Goal: Task Accomplishment & Management: Manage account settings

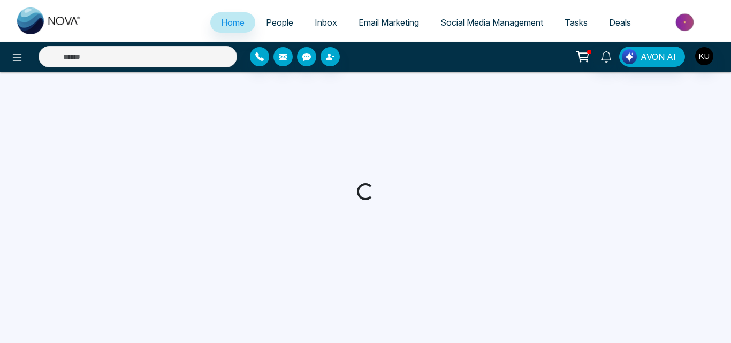
select select "*"
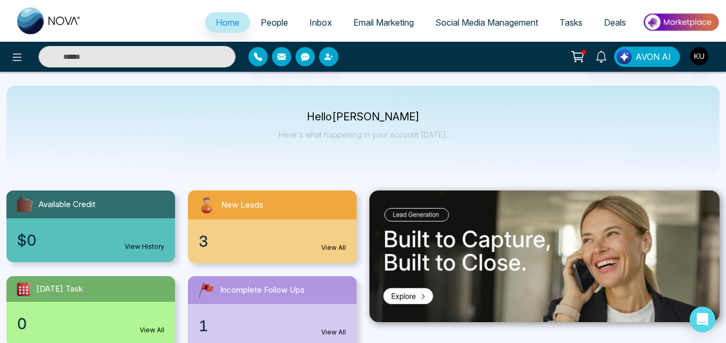
click at [337, 246] on link "View All" at bounding box center [333, 248] width 25 height 10
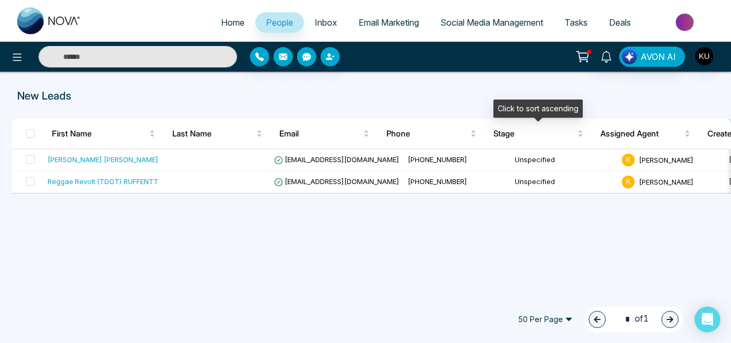
click at [539, 106] on div "Click to sort ascending" at bounding box center [538, 109] width 89 height 18
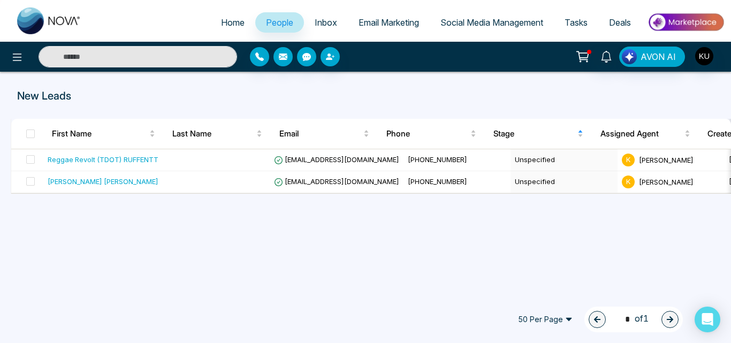
click at [226, 26] on span "Home" at bounding box center [233, 22] width 24 height 11
select select "*"
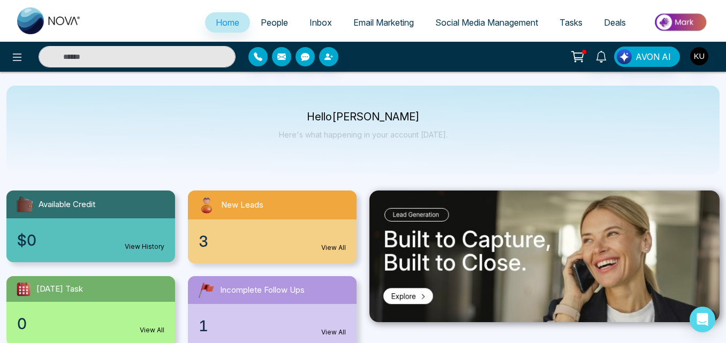
click at [312, 23] on span "Inbox" at bounding box center [320, 22] width 22 height 11
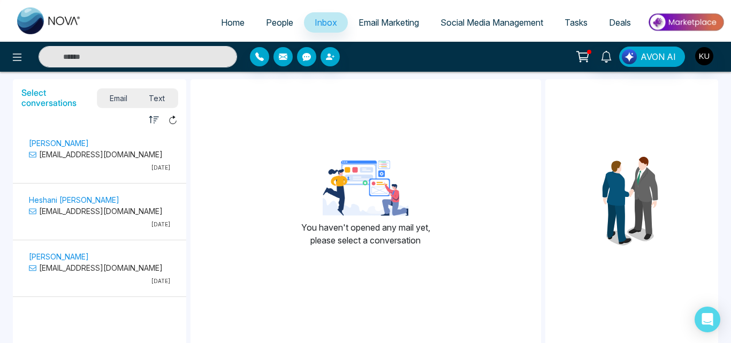
scroll to position [54, 0]
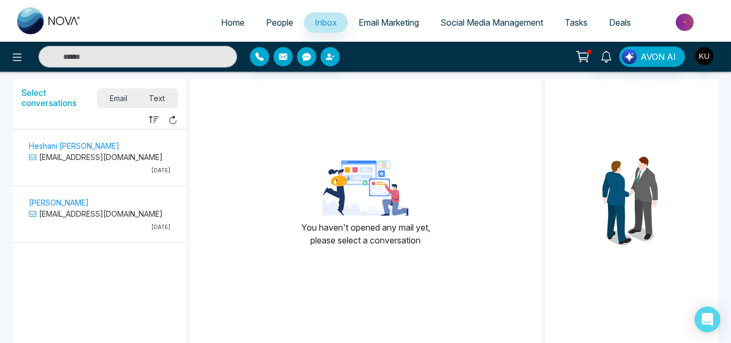
click at [268, 22] on span "People" at bounding box center [279, 22] width 27 height 11
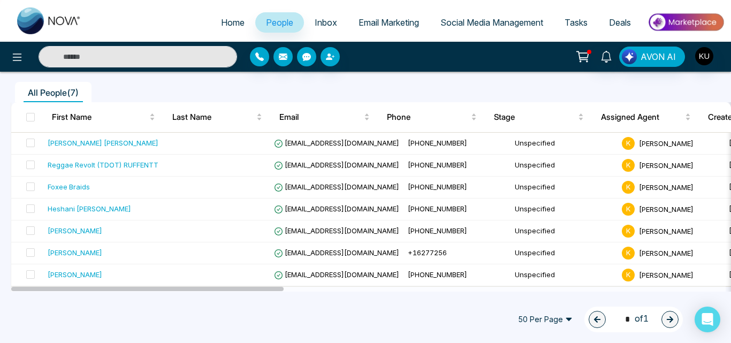
scroll to position [84, 0]
click at [228, 23] on span "Home" at bounding box center [233, 22] width 24 height 11
select select "*"
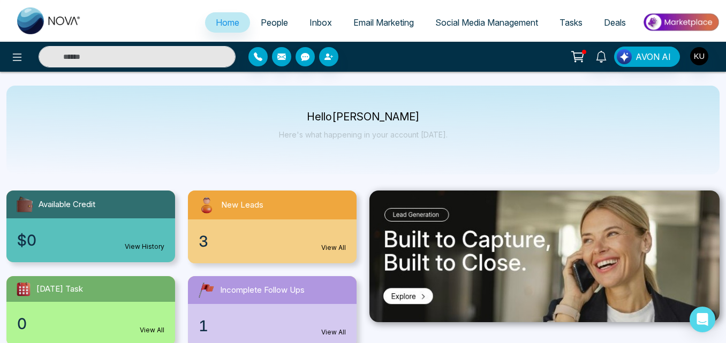
click at [335, 243] on link "View All" at bounding box center [333, 248] width 25 height 10
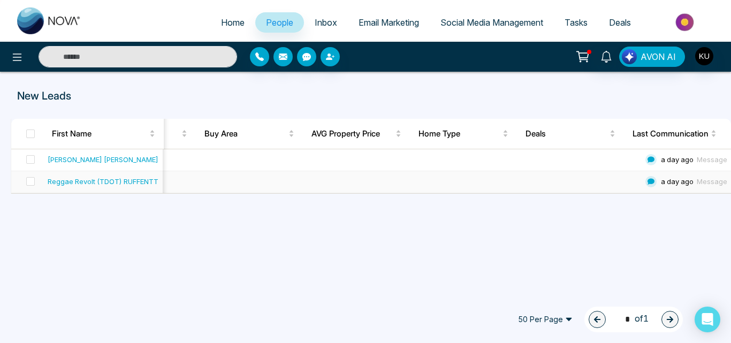
click at [646, 181] on icon at bounding box center [651, 181] width 11 height 11
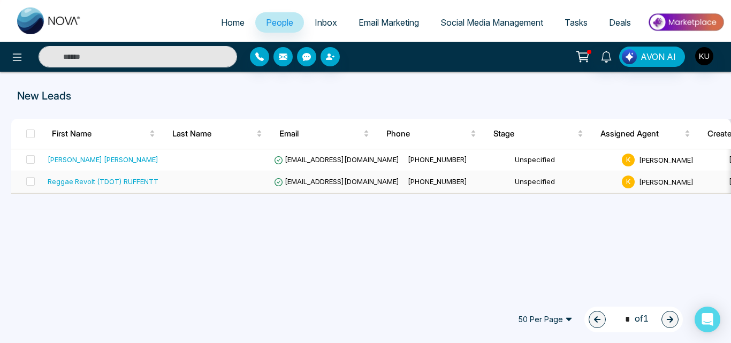
click at [729, 180] on span "[DATE]" at bounding box center [740, 181] width 23 height 9
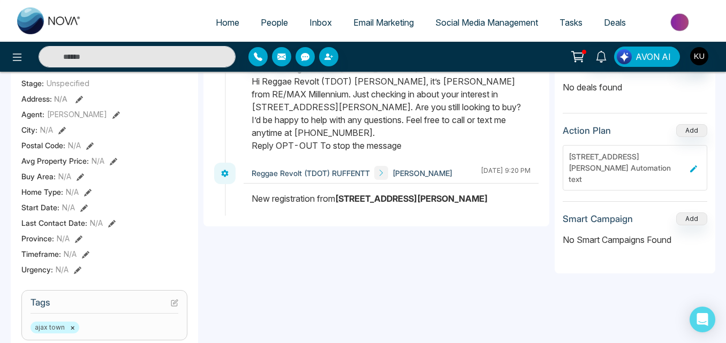
scroll to position [236, 0]
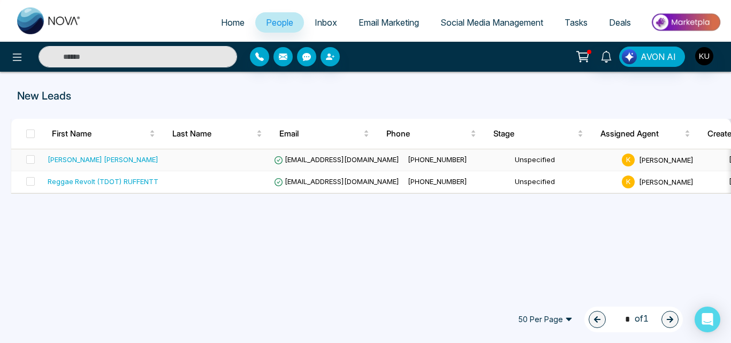
click at [362, 165] on td "[EMAIL_ADDRESS][DOMAIN_NAME]" at bounding box center [337, 160] width 134 height 22
click at [268, 26] on span "People" at bounding box center [279, 22] width 27 height 11
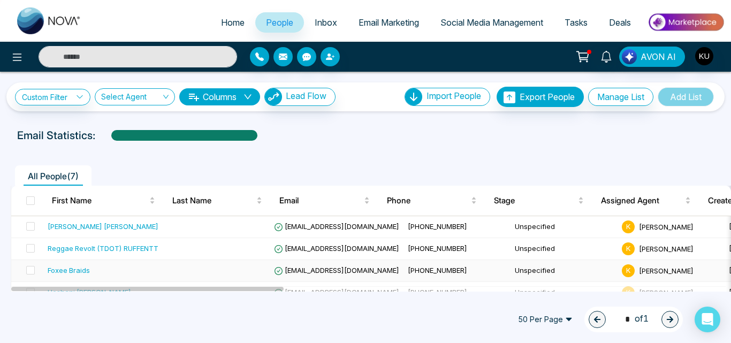
click at [519, 270] on td "Unspecified" at bounding box center [564, 271] width 107 height 22
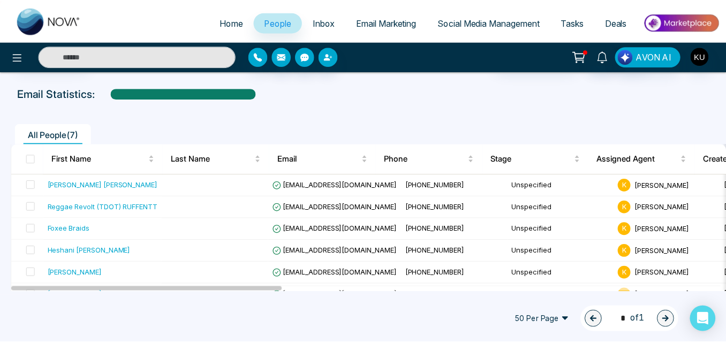
scroll to position [43, 0]
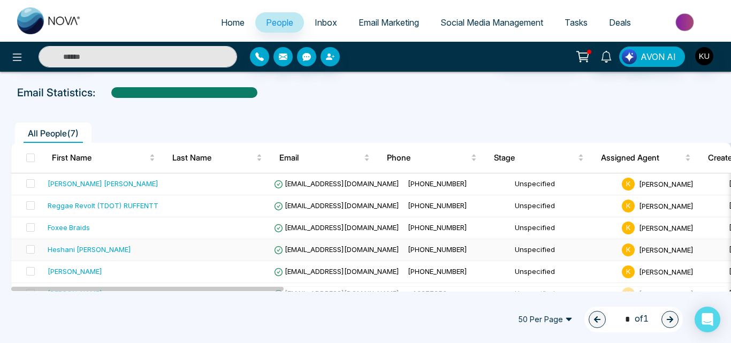
click at [349, 246] on span "[EMAIL_ADDRESS][DOMAIN_NAME]" at bounding box center [336, 249] width 125 height 9
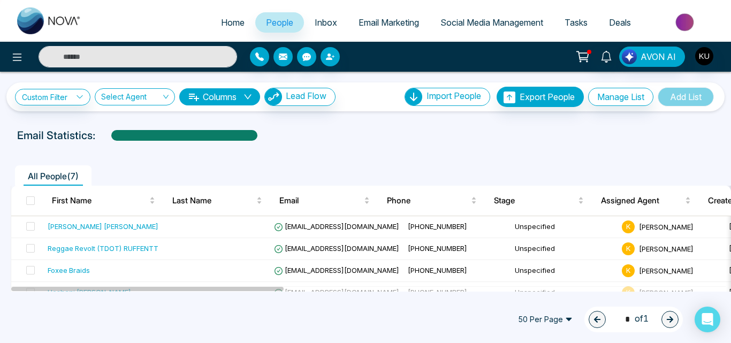
click at [589, 53] on div at bounding box center [589, 52] width 4 height 4
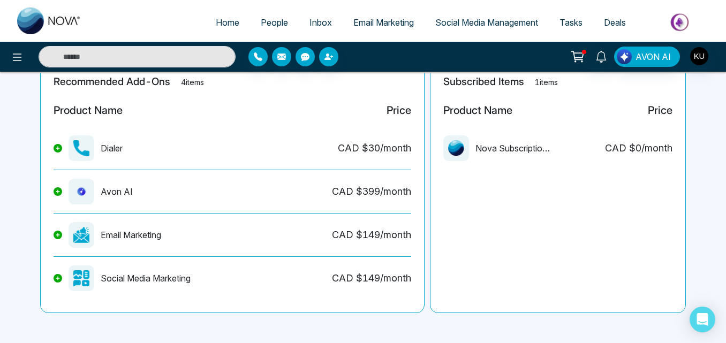
scroll to position [268, 0]
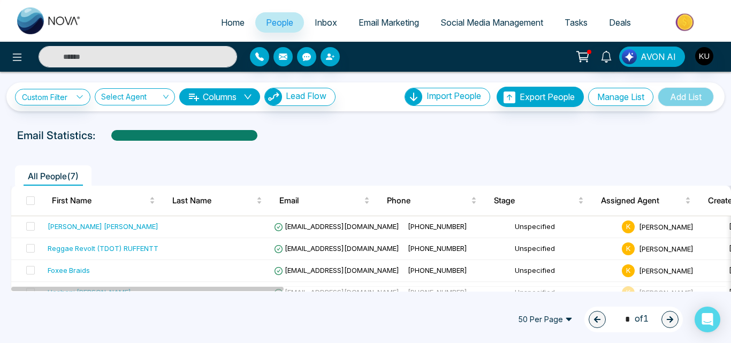
click at [222, 20] on span "Home" at bounding box center [233, 22] width 24 height 11
select select "*"
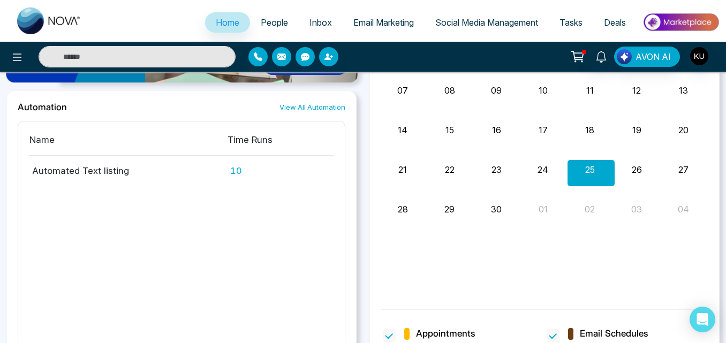
scroll to position [945, 0]
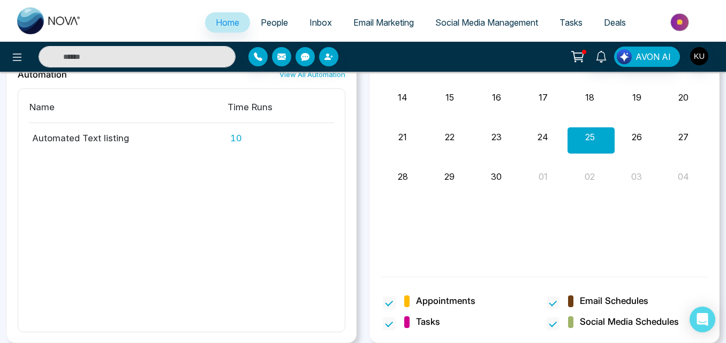
click at [224, 25] on span "Home" at bounding box center [228, 22] width 24 height 11
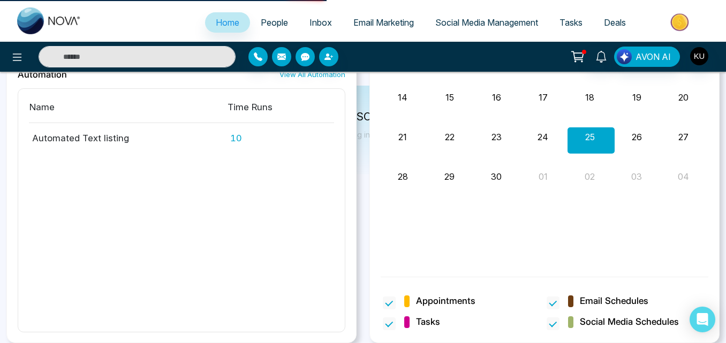
scroll to position [0, 0]
